Goal: Task Accomplishment & Management: Manage account settings

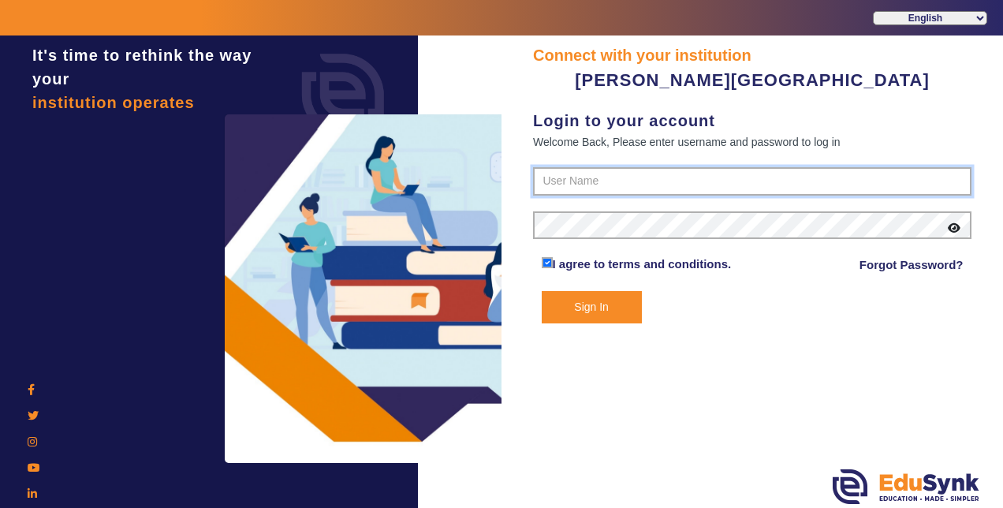
type input "9799013603"
click at [603, 306] on button "Sign In" at bounding box center [592, 307] width 100 height 32
